Goal: Task Accomplishment & Management: Use online tool/utility

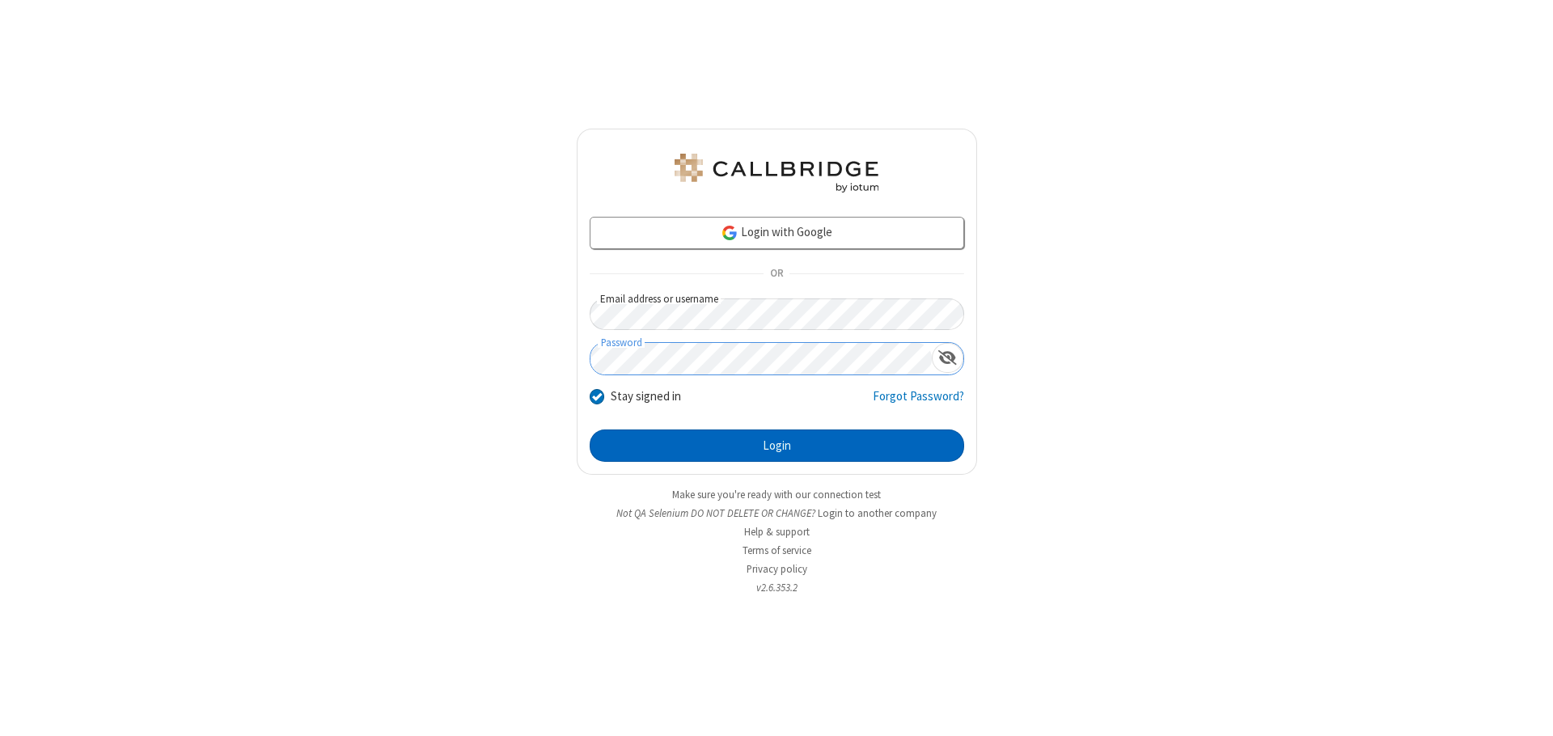
click at [777, 446] on button "Login" at bounding box center [777, 446] width 375 height 32
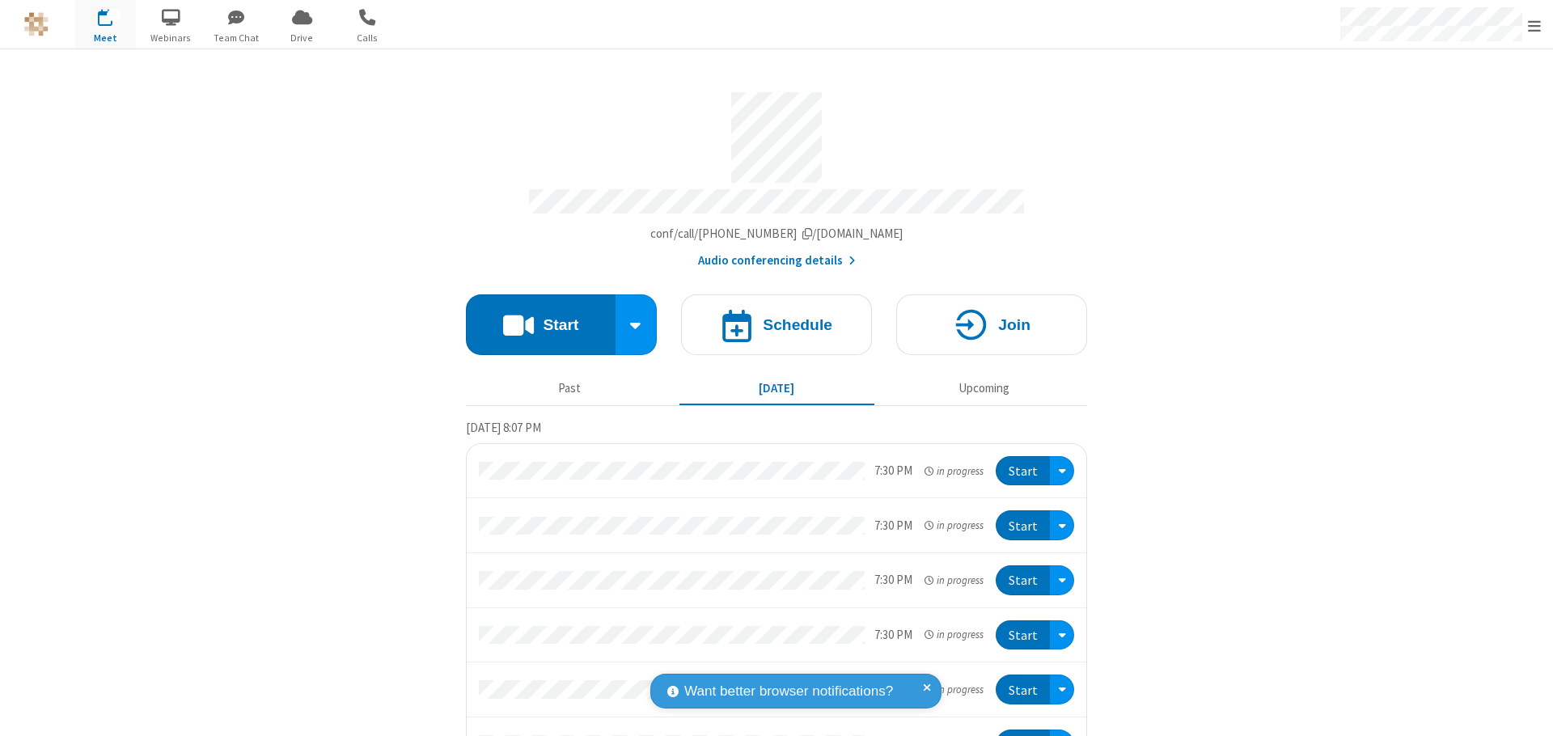
click at [534, 317] on button "Start" at bounding box center [541, 324] width 150 height 61
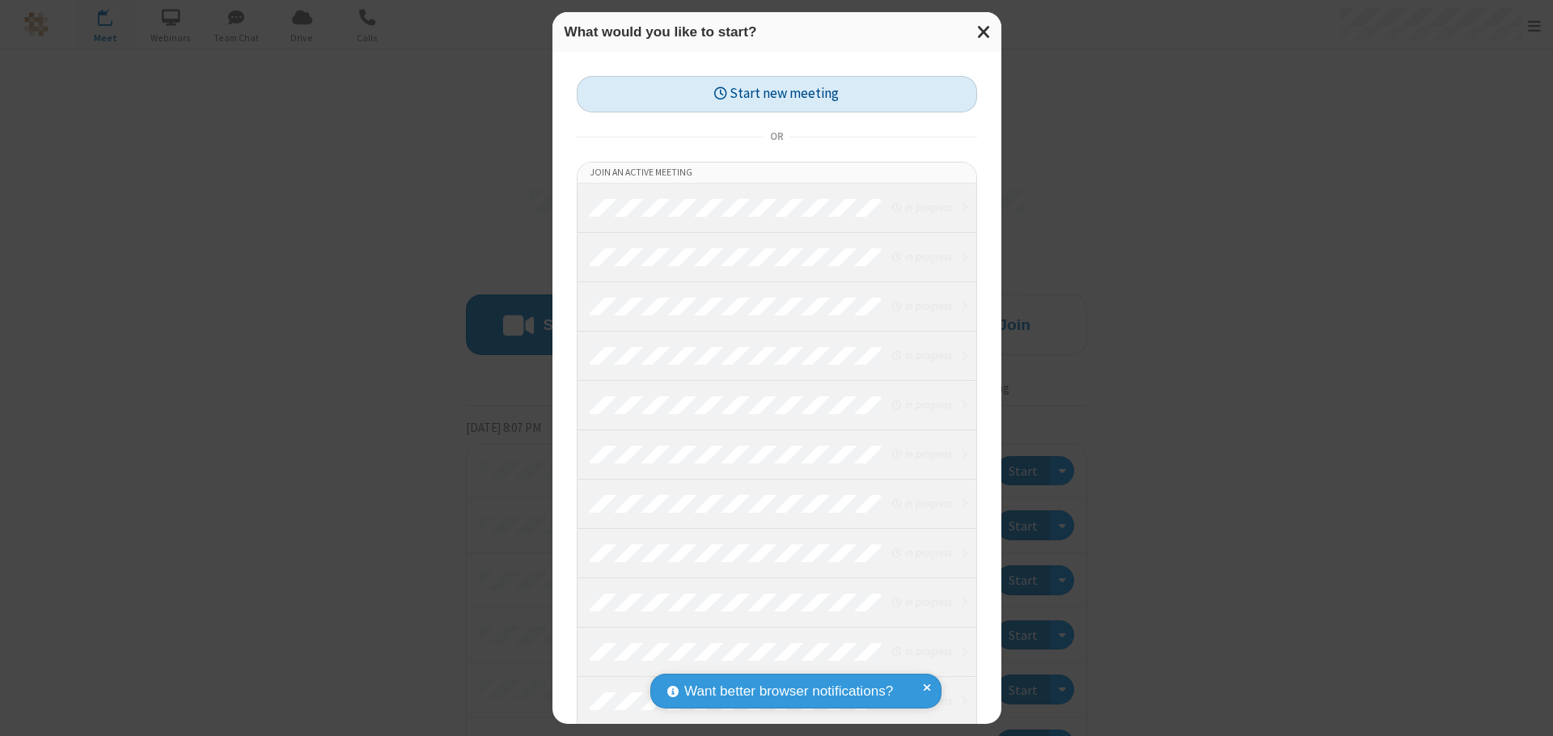
click at [777, 94] on button "Start new meeting" at bounding box center [777, 94] width 400 height 36
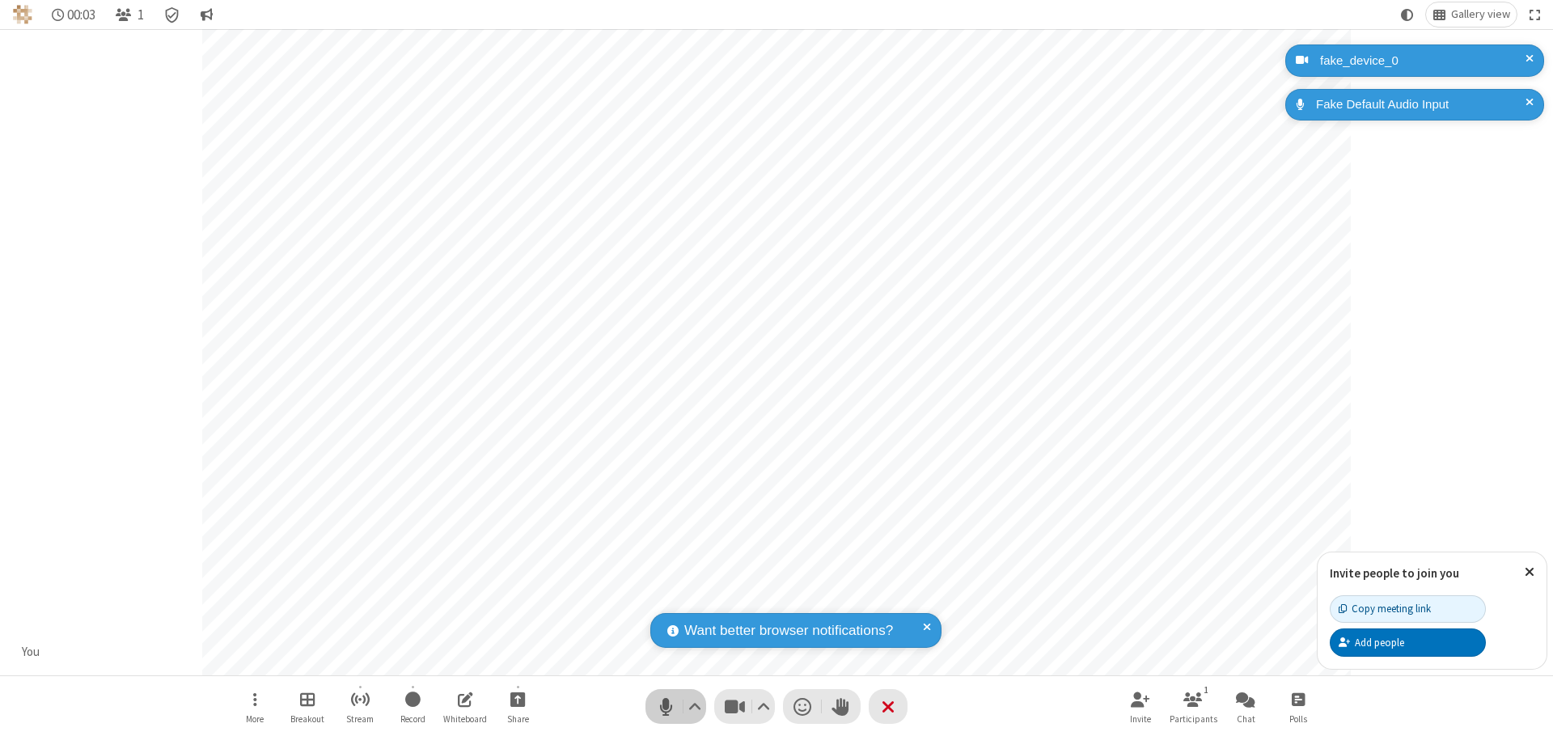
click at [666, 706] on span "Mute (⌘+Shift+A)" at bounding box center [666, 706] width 24 height 23
click at [666, 706] on span "Unmute (⌘+Shift+A)" at bounding box center [666, 706] width 24 height 23
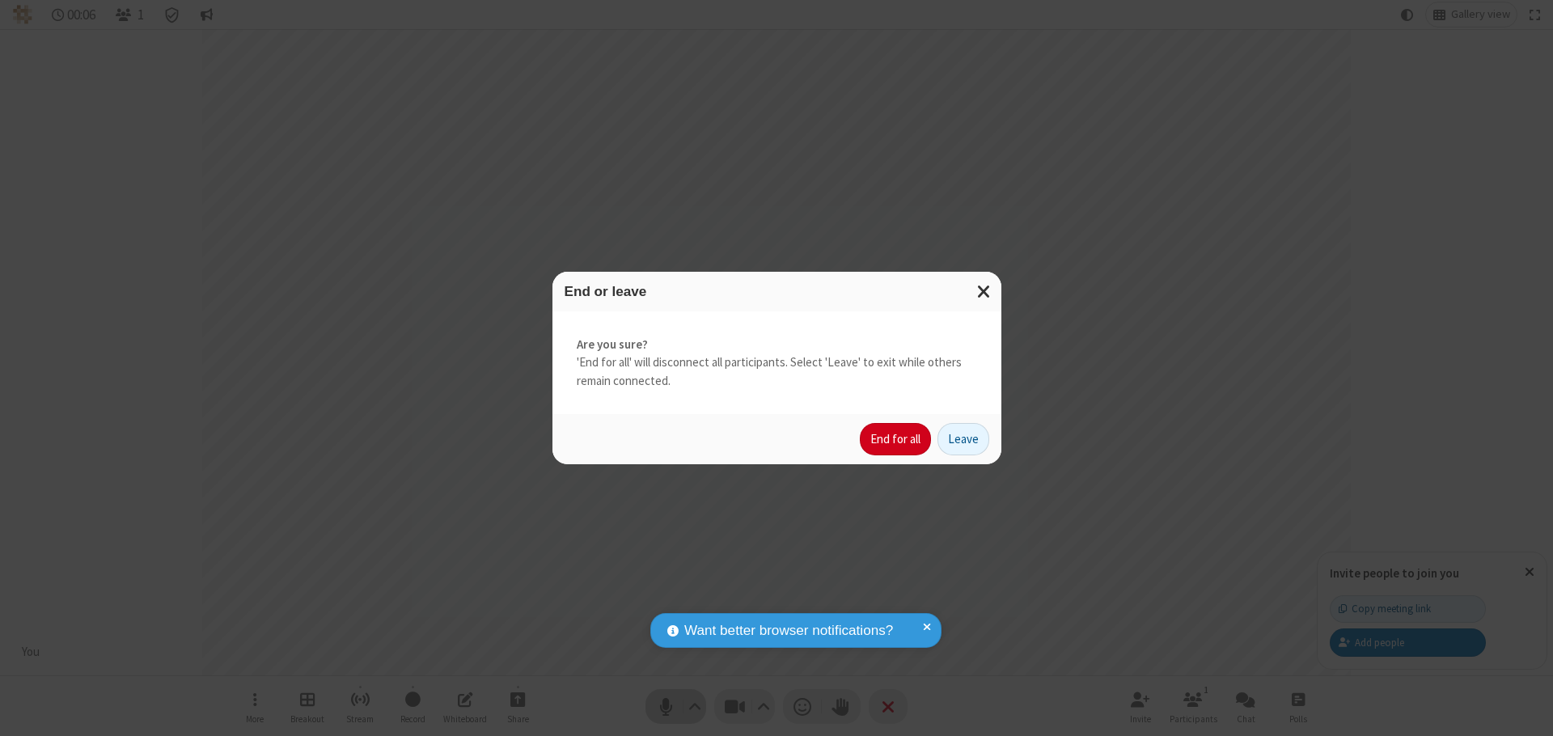
click at [896, 439] on button "End for all" at bounding box center [895, 439] width 71 height 32
